Goal: Use online tool/utility

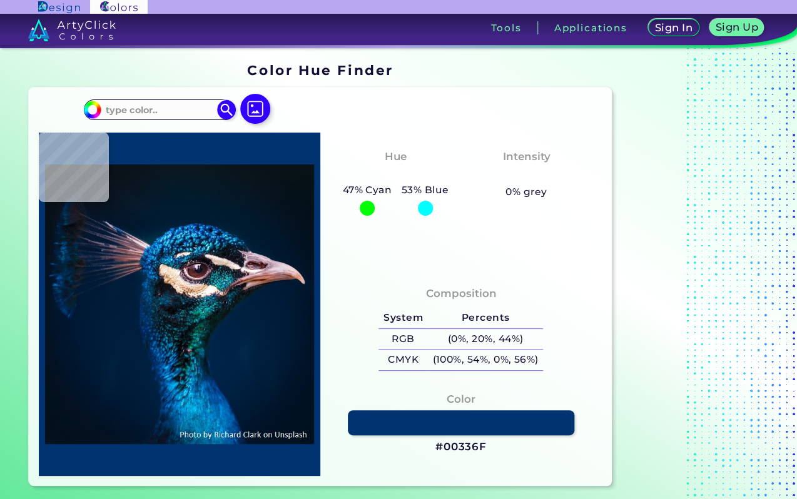
type input "#001a35"
type input "#001A35"
type input "#011b36"
type input "#011B36"
type input "#001e3a"
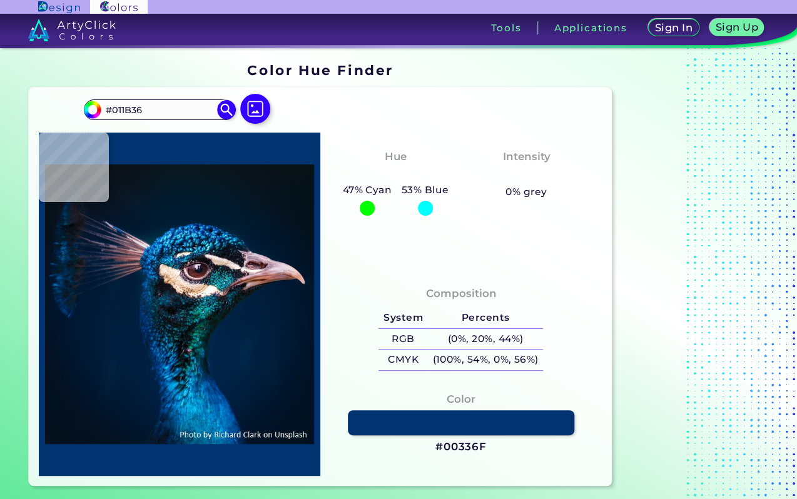
type input "#001E3A"
type input "#011c39"
type input "#011C39"
type input "#00315a"
type input "#00315A"
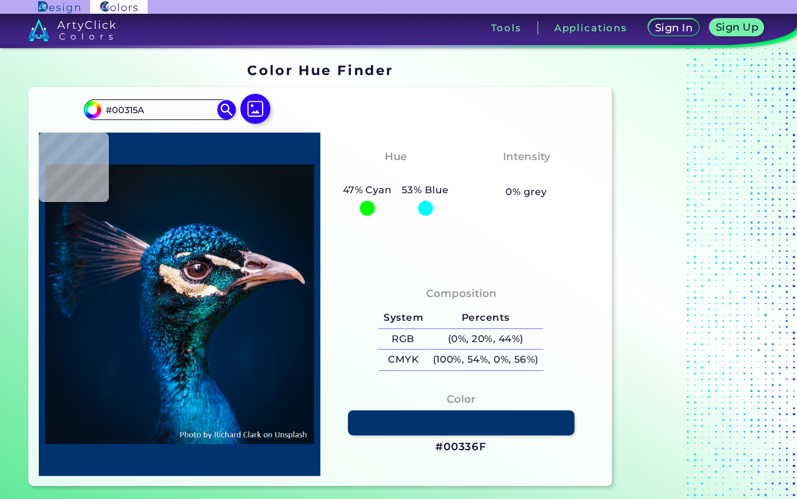
type input "#f2d9c2"
type input "#F2D9C2"
type input "#847478"
type input "#051f33"
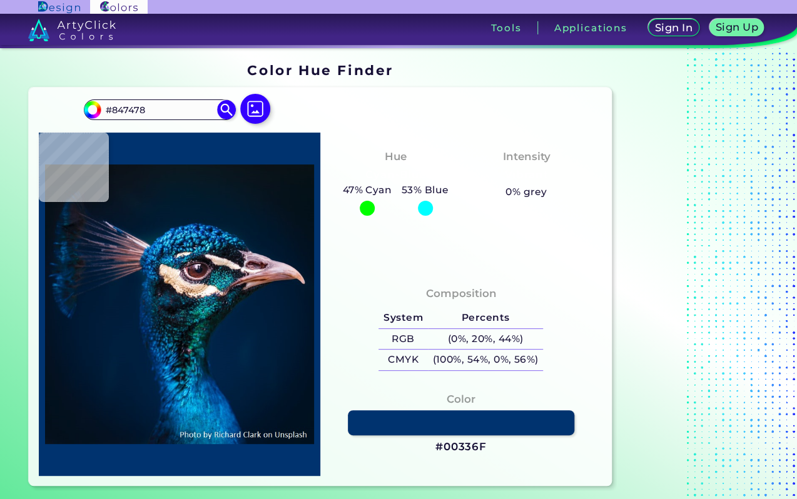
type input "#051F33"
type input "#01214b"
type input "#01214B"
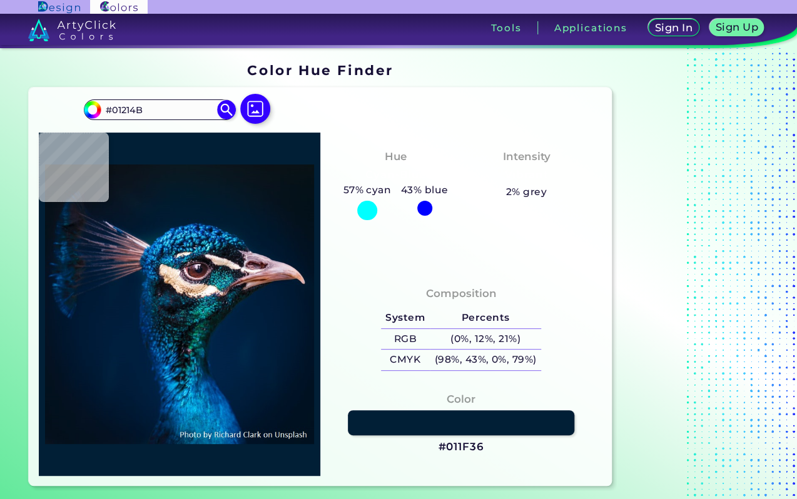
type input "#011f36"
type input "#011F36"
type input "#001b30"
type input "#001B30"
type input "#00192f"
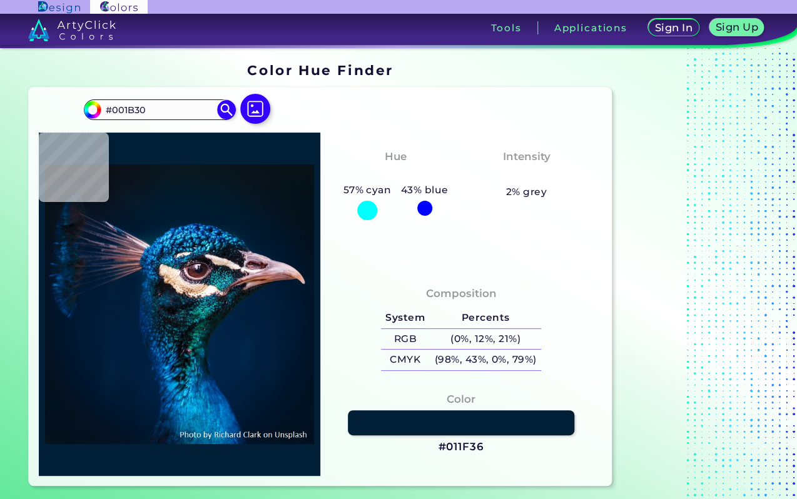
type input "#00192F"
type input "#00192e"
type input "#00192E"
type input "#00192d"
type input "#00192D"
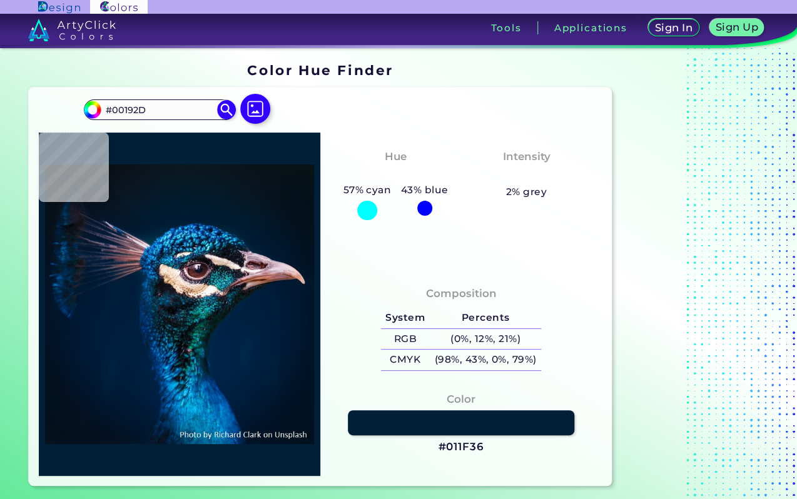
type input "#011a2e"
type input "#011A2E"
type input "#02192e"
type input "#02192E"
type input "#031a2c"
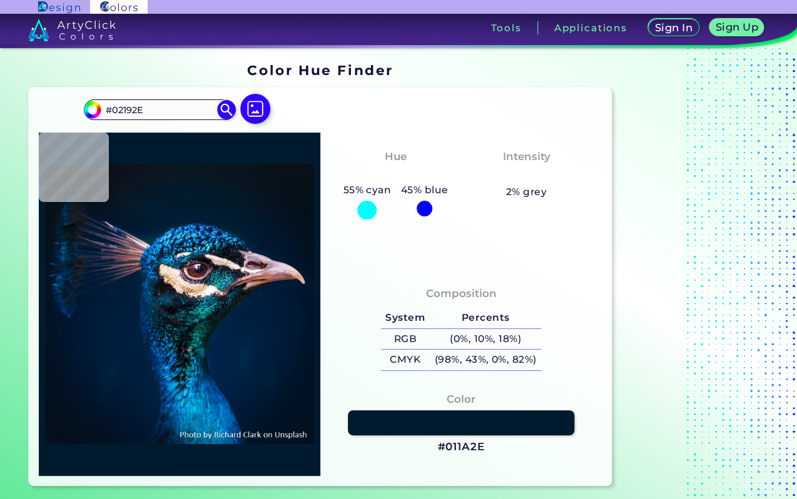
type input "#031A2C"
type input "#011b2a"
type input "#011B2A"
type input "#041a28"
type input "#041A28"
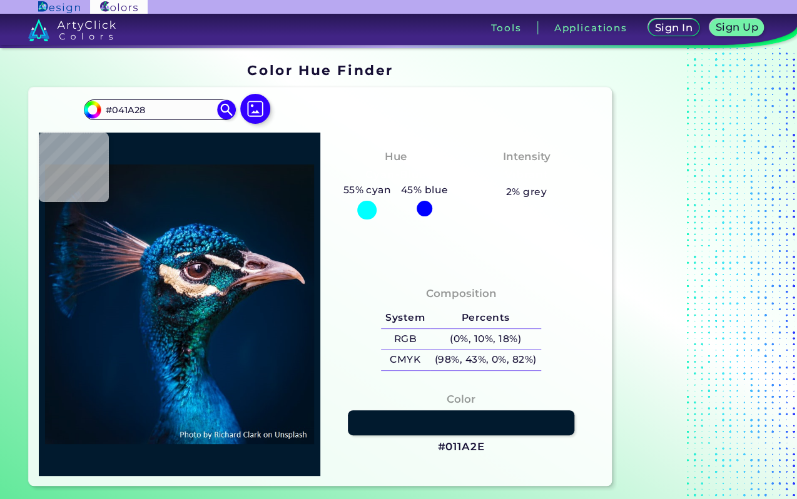
type input "#061927"
type input "#081923"
type input "#0a1823"
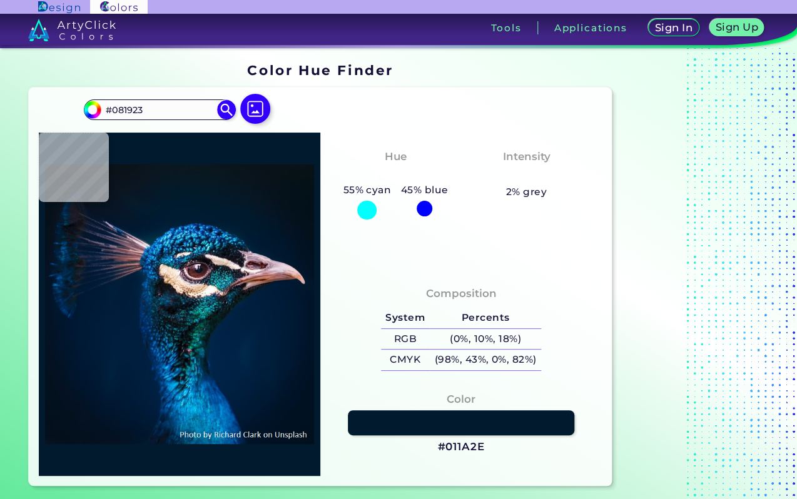
type input "#0A1823"
type input "#0a1920"
type input "#0A1920"
type input "#000000"
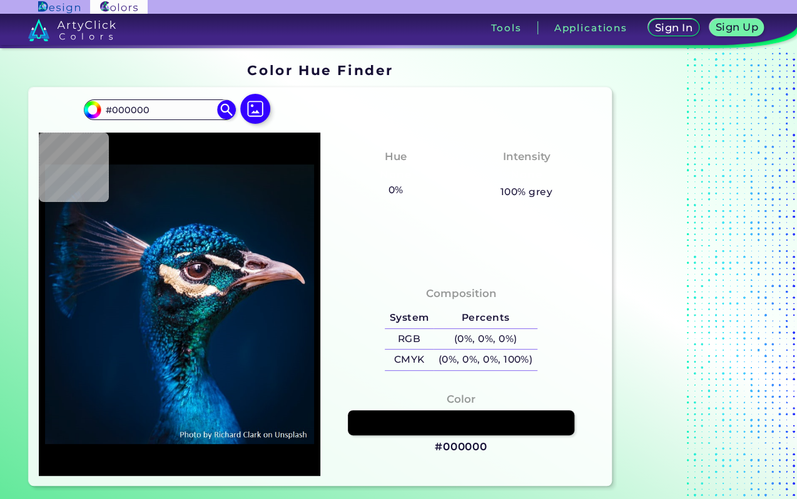
drag, startPoint x: 170, startPoint y: 108, endPoint x: 2, endPoint y: 91, distance: 169.1
click at [2, 91] on section "Color Hue Finder Color Hue Finder #000000 #000000 Acadia ◉ Acid Green ◉ Aero Bl…" at bounding box center [398, 274] width 797 height 453
paste input "FF9797"
type input "#FF9797"
type input "#ff9797"
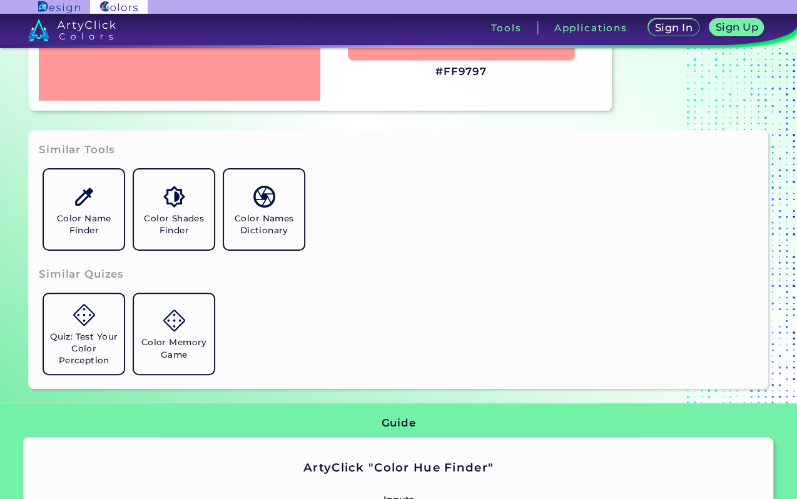
scroll to position [751, 0]
